Goal: Task Accomplishment & Management: Use online tool/utility

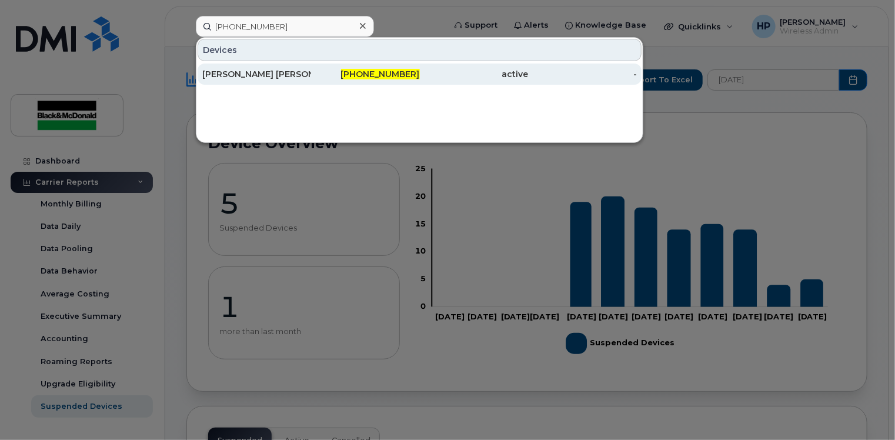
type input "[PHONE_NUMBER]"
click at [296, 73] on div "[PERSON_NAME] [PERSON_NAME]" at bounding box center [256, 74] width 109 height 12
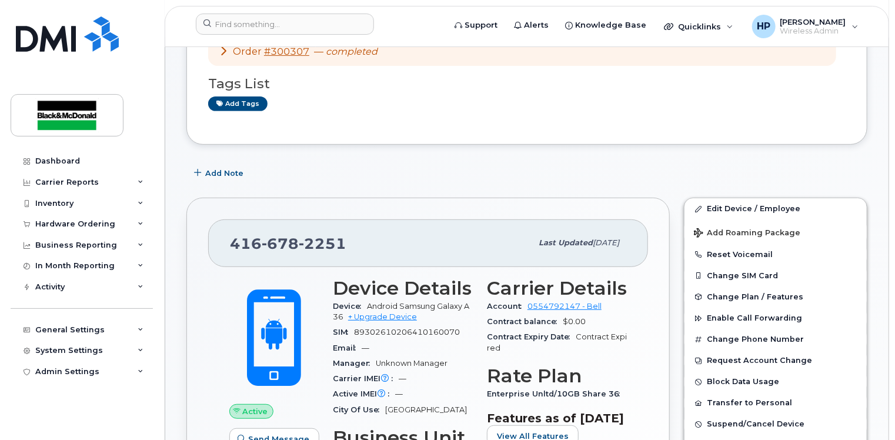
scroll to position [235, 0]
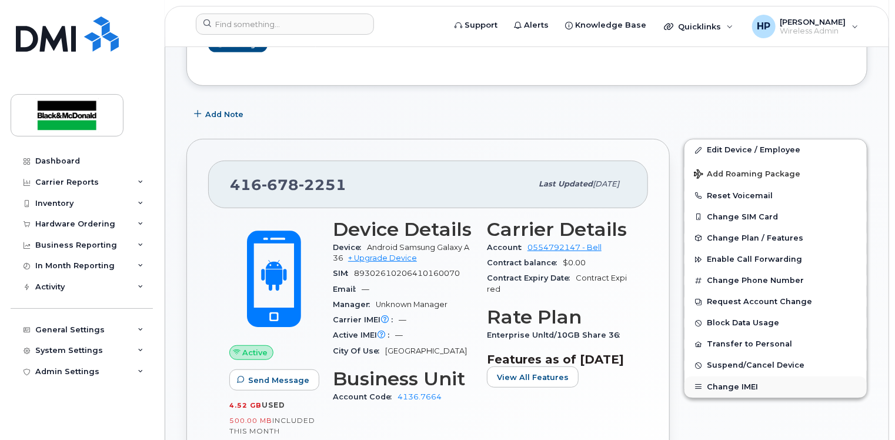
click at [736, 376] on button "Change IMEI" at bounding box center [775, 386] width 182 height 21
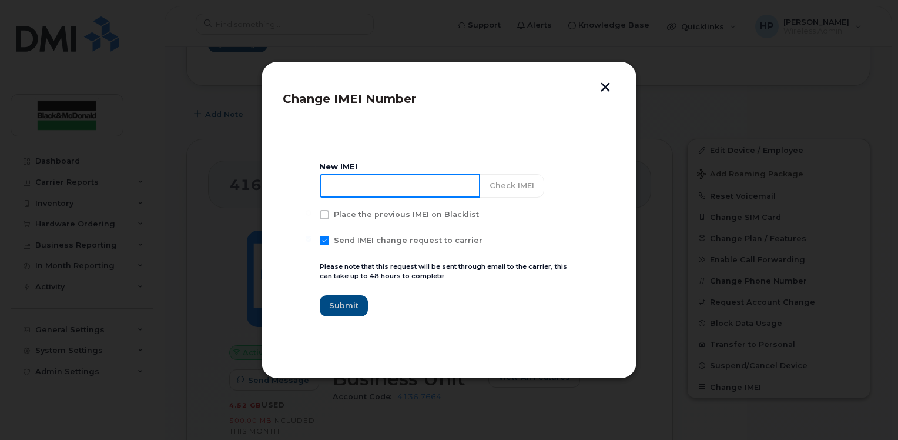
click at [394, 195] on input at bounding box center [400, 186] width 160 height 24
click at [607, 86] on button "button" at bounding box center [606, 88] width 18 height 12
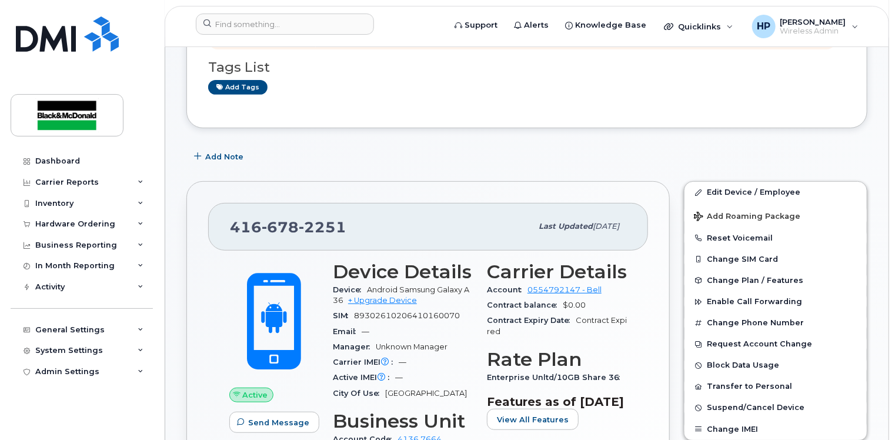
scroll to position [353, 0]
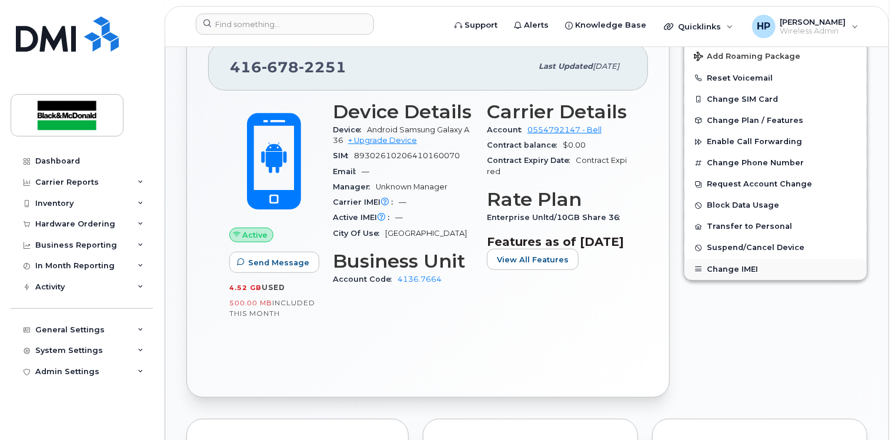
click at [712, 266] on button "Change IMEI" at bounding box center [775, 269] width 182 height 21
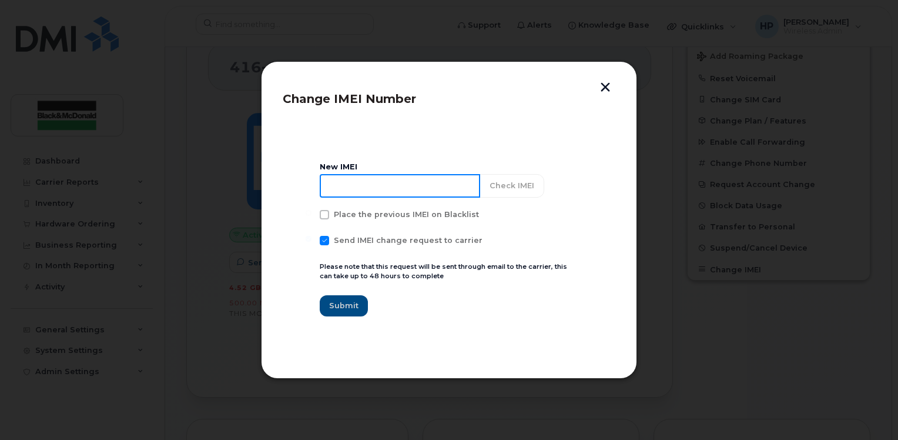
click at [349, 193] on input at bounding box center [400, 186] width 160 height 24
paste input "18250271"
type input "1"
click at [347, 191] on input at bounding box center [400, 186] width 160 height 24
paste input "352693796218184"
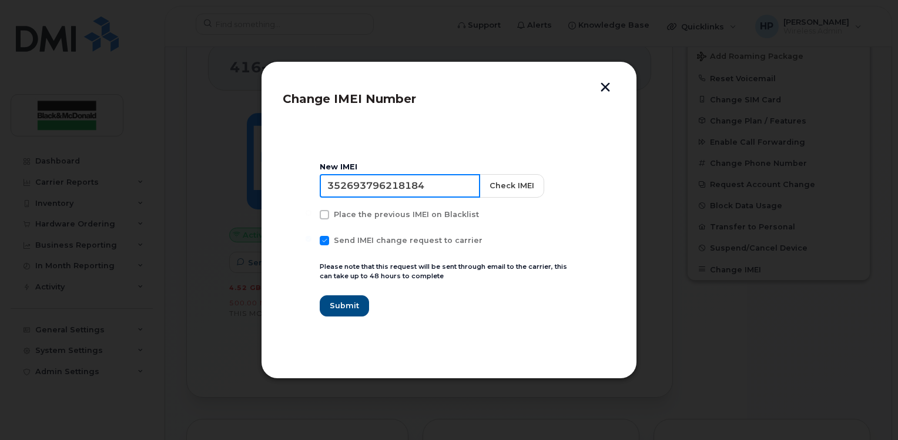
drag, startPoint x: 327, startPoint y: 186, endPoint x: 347, endPoint y: 185, distance: 20.1
click at [326, 186] on input "352693796218184" at bounding box center [400, 186] width 160 height 24
type input "352693796218184"
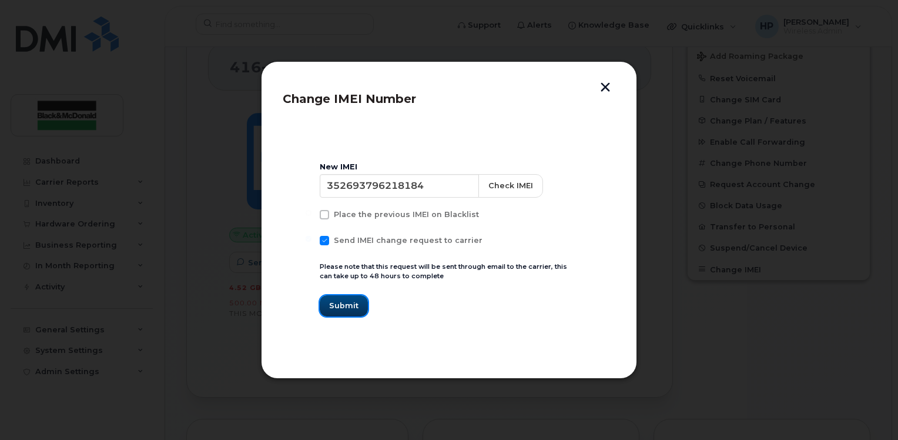
click at [332, 304] on span "Submit" at bounding box center [343, 305] width 29 height 11
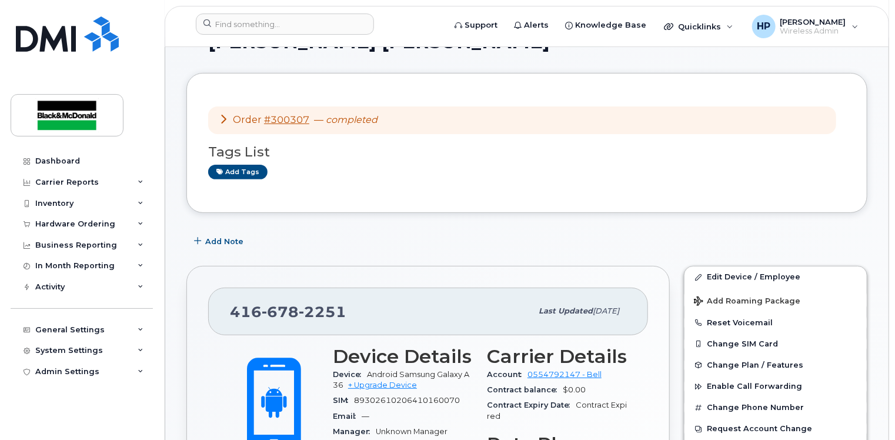
scroll to position [0, 0]
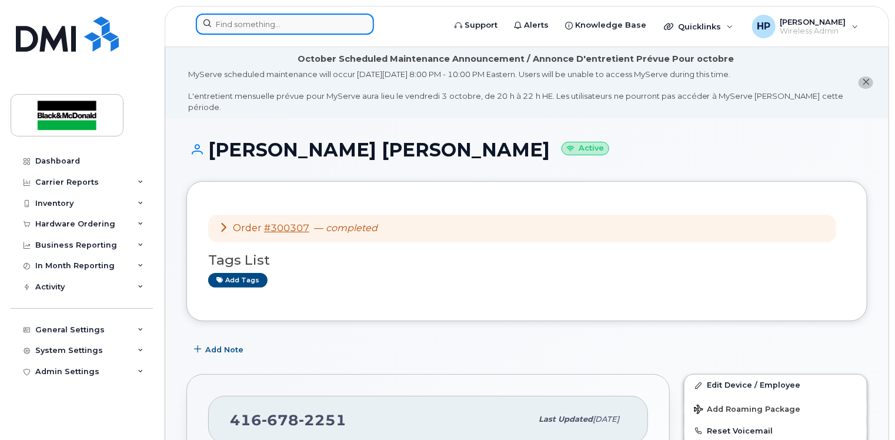
click at [229, 22] on input at bounding box center [285, 24] width 178 height 21
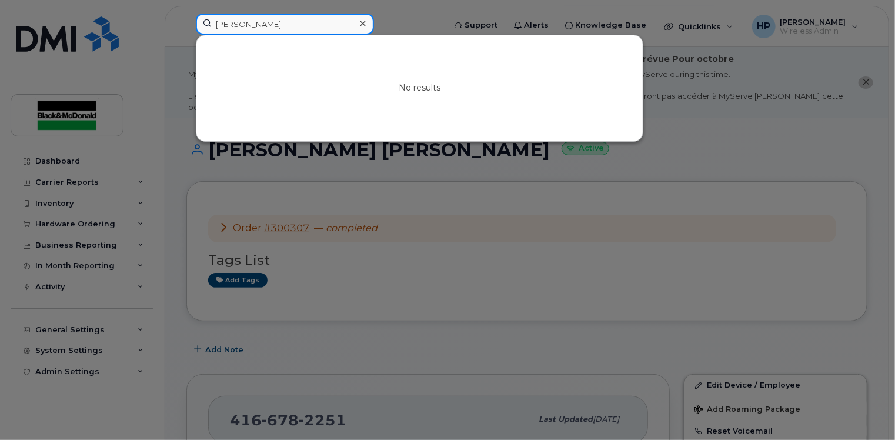
type input "[PERSON_NAME]"
drag, startPoint x: 206, startPoint y: 22, endPoint x: 128, endPoint y: 22, distance: 78.2
click at [186, 22] on div "[PERSON_NAME] No results" at bounding box center [316, 27] width 260 height 26
click at [674, 133] on div at bounding box center [447, 220] width 895 height 440
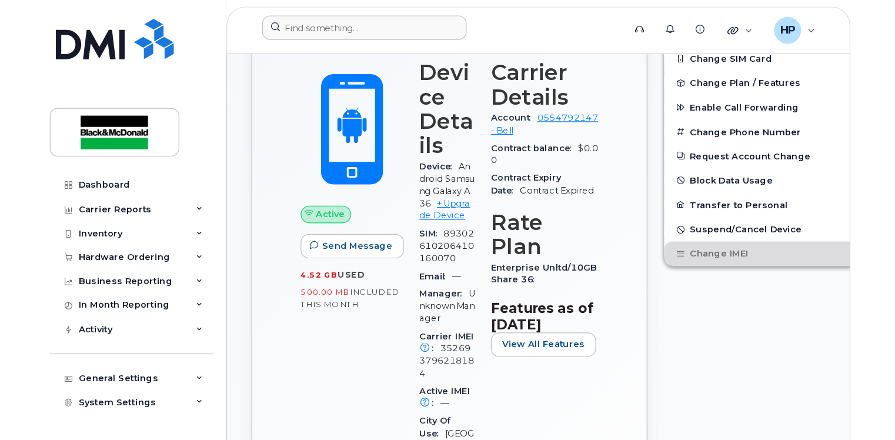
scroll to position [412, 0]
